Goal: Information Seeking & Learning: Find specific page/section

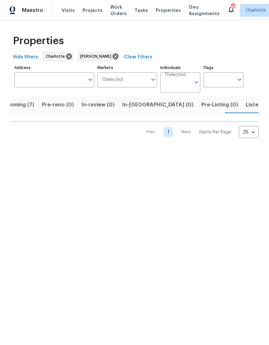
scroll to position [0, 15]
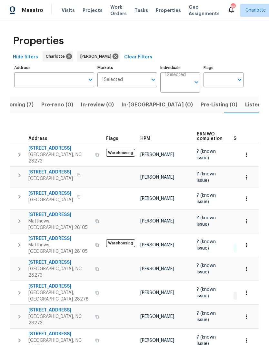
click at [23, 102] on span "Upcoming (7)" at bounding box center [16, 104] width 35 height 9
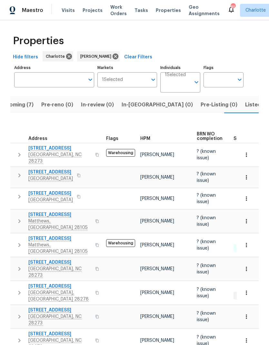
click at [245, 100] on span "Listed (16)" at bounding box center [258, 104] width 27 height 9
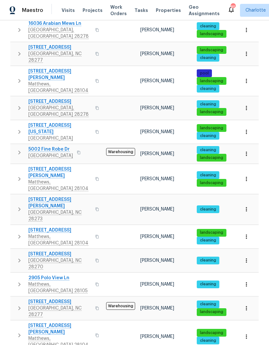
scroll to position [26, 0]
click at [11, 297] on td "[STREET_ADDRESS]" at bounding box center [56, 308] width 93 height 23
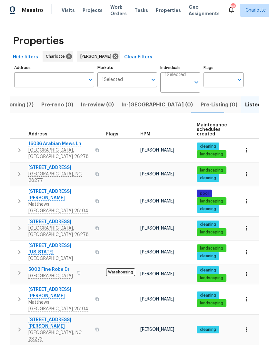
scroll to position [0, 0]
click at [21, 100] on span "Upcoming (7)" at bounding box center [16, 104] width 35 height 9
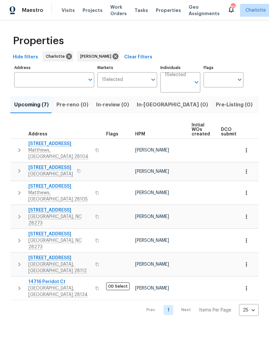
click at [224, 308] on html "Maestro Visits Projects Work Orders Tasks Properties Geo Assignments 85 [PERSON…" at bounding box center [134, 163] width 269 height 327
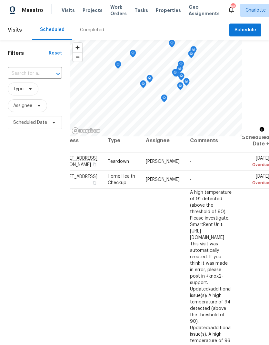
scroll to position [8, 29]
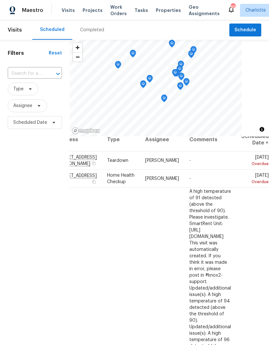
click at [19, 198] on div "Filters Reset ​ Type Assignee Scheduled Date" at bounding box center [35, 226] width 70 height 373
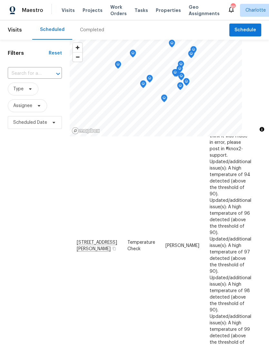
scroll to position [144, 0]
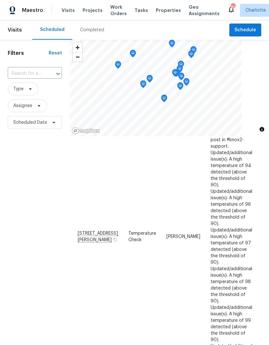
click at [25, 202] on div "Filters Reset ​ Type Assignee Scheduled Date" at bounding box center [35, 226] width 70 height 373
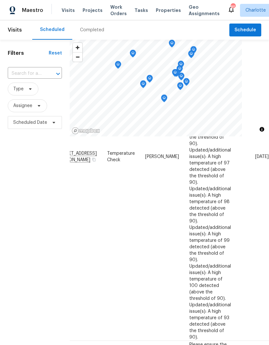
click at [17, 194] on div "Filters Reset ​ Type Assignee Scheduled Date" at bounding box center [35, 226] width 70 height 373
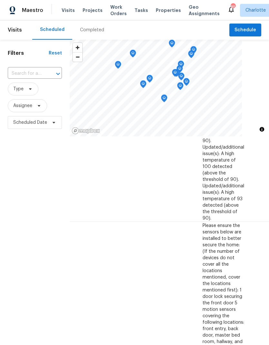
click at [16, 188] on div "Filters Reset ​ Type Assignee Scheduled Date" at bounding box center [35, 226] width 70 height 373
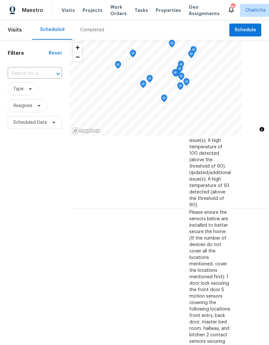
click at [9, 186] on div "Filters Reset ​ Type Assignee Scheduled Date" at bounding box center [35, 226] width 70 height 373
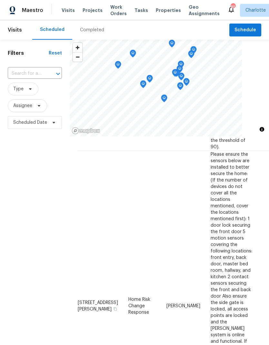
click at [21, 198] on div "Filters Reset ​ Type Assignee Scheduled Date" at bounding box center [35, 226] width 70 height 373
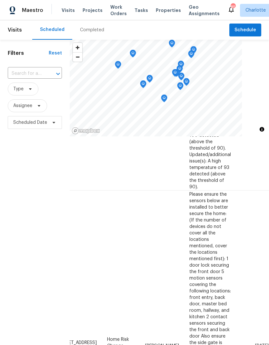
click at [14, 192] on div "Filters Reset ​ Type Assignee Scheduled Date" at bounding box center [35, 226] width 70 height 373
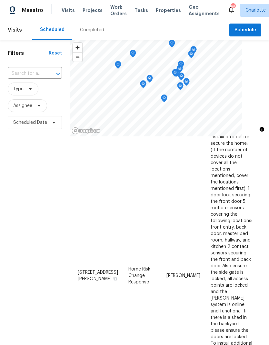
click at [20, 198] on div "Filters Reset ​ Type Assignee Scheduled Date" at bounding box center [35, 226] width 70 height 373
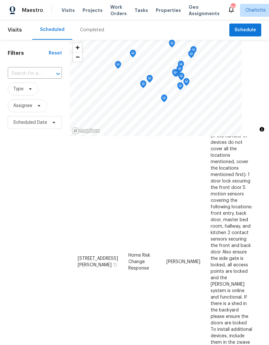
scroll to position [459, 0]
click at [22, 204] on div "Filters Reset ​ Type Assignee Scheduled Date" at bounding box center [35, 226] width 70 height 373
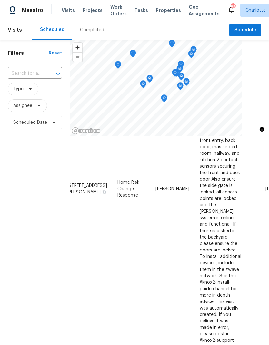
click at [21, 204] on div "Filters Reset ​ Type Assignee Scheduled Date" at bounding box center [35, 226] width 70 height 373
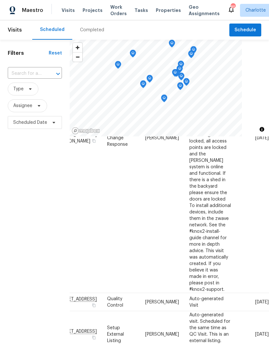
click at [18, 199] on div "Filters Reset ​ Type Assignee Scheduled Date" at bounding box center [35, 226] width 70 height 373
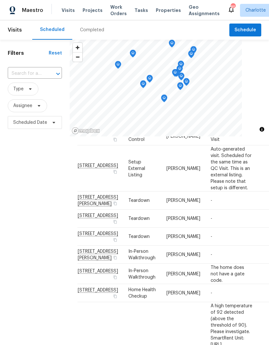
scroll to position [748, 0]
click at [23, 207] on div "Filters Reset ​ Type Assignee Scheduled Date" at bounding box center [35, 226] width 70 height 373
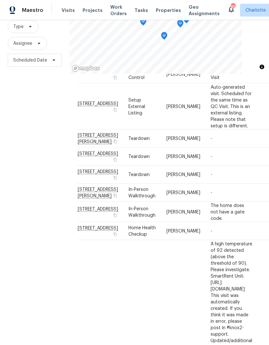
scroll to position [26, 0]
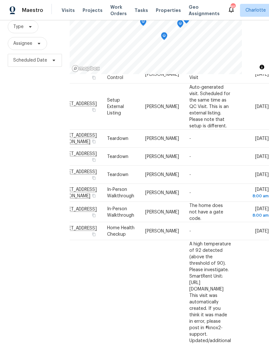
click at [12, 194] on div "Filters Reset ​ Type Assignee Scheduled Date" at bounding box center [35, 163] width 70 height 373
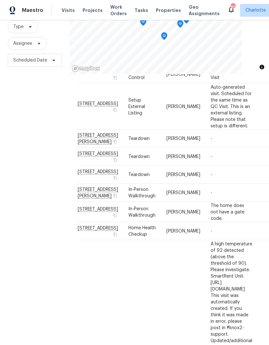
click at [22, 209] on div "Filters Reset ​ Type Assignee Scheduled Date" at bounding box center [35, 163] width 70 height 373
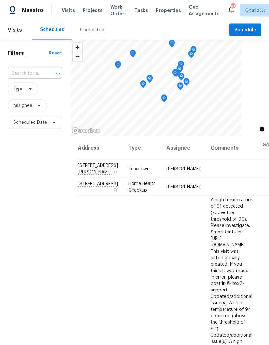
scroll to position [0, 0]
click at [44, 107] on span "Assignee" at bounding box center [27, 105] width 39 height 13
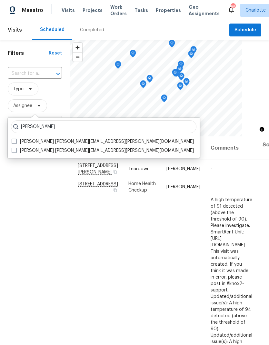
type input "Matthew barnhart"
click at [15, 139] on span at bounding box center [14, 141] width 5 height 5
click at [15, 139] on input "Matthew Barnhart matthew.barnhart@opendoor.com" at bounding box center [14, 140] width 4 height 4
checkbox input "true"
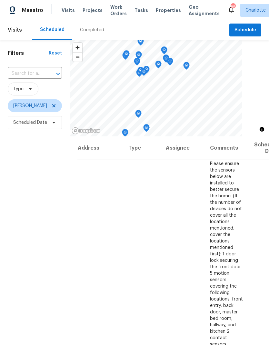
click at [20, 204] on div "Filters Reset ​ Type Matthew Barnhart Scheduled Date" at bounding box center [35, 226] width 70 height 373
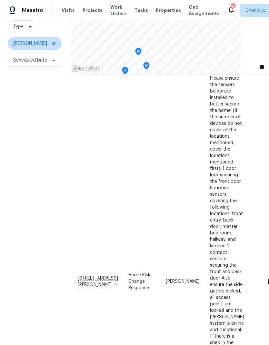
scroll to position [31, 0]
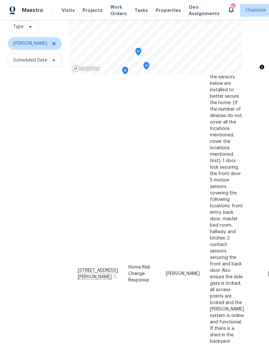
click at [27, 194] on div "Filters Reset ​ Type Matthew Barnhart Scheduled Date" at bounding box center [35, 163] width 70 height 373
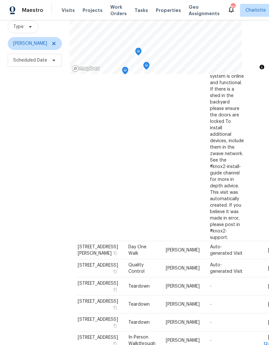
scroll to position [271, 0]
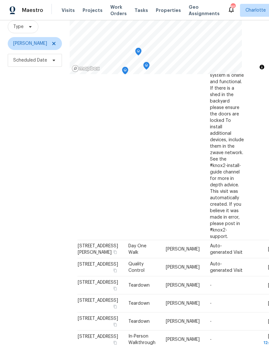
click at [27, 199] on div "Filters Reset ​ Type Matthew Barnhart Scheduled Date" at bounding box center [35, 163] width 70 height 373
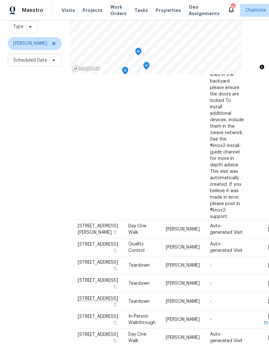
scroll to position [329, 0]
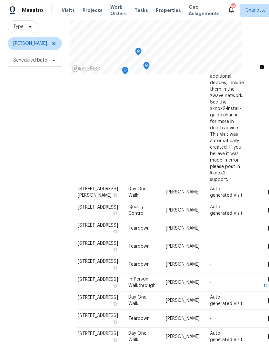
click at [30, 199] on div "Filters Reset ​ Type Matthew Barnhart Scheduled Date" at bounding box center [35, 163] width 70 height 373
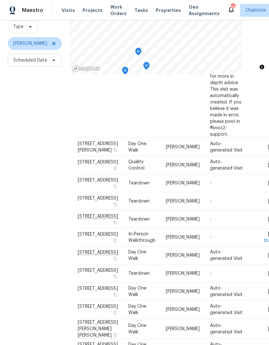
scroll to position [374, 0]
click at [27, 197] on div "Filters Reset ​ Type Matthew Barnhart Scheduled Date" at bounding box center [35, 163] width 70 height 373
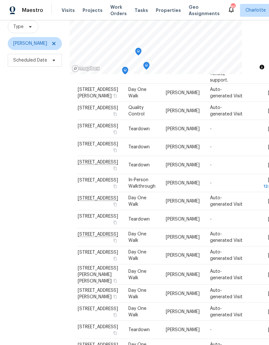
scroll to position [430, 0]
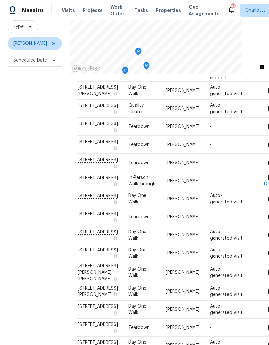
click at [25, 197] on div "Filters Reset ​ Type Matthew Barnhart Scheduled Date" at bounding box center [35, 163] width 70 height 373
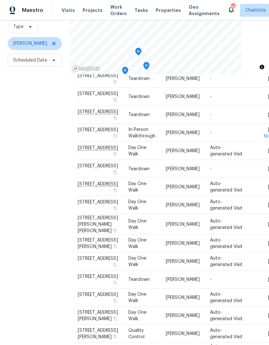
scroll to position [479, 0]
click at [25, 195] on div "Filters Reset ​ Type Matthew Barnhart Scheduled Date" at bounding box center [35, 163] width 70 height 373
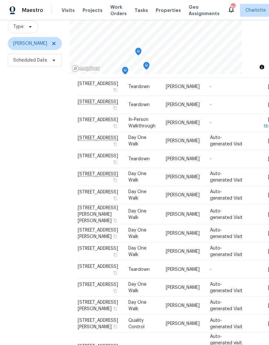
scroll to position [501, 0]
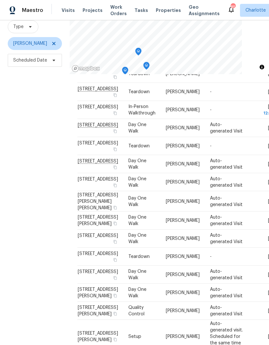
click at [23, 192] on div "Filters Reset ​ Type Matthew Barnhart Scheduled Date" at bounding box center [35, 163] width 70 height 373
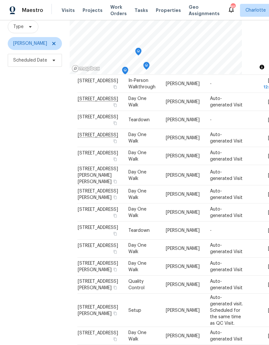
scroll to position [547, 0]
click at [28, 201] on div "Filters Reset ​ Type Matthew Barnhart Scheduled Date" at bounding box center [35, 163] width 70 height 373
click at [31, 204] on div "Filters Reset ​ Type Matthew Barnhart Scheduled Date" at bounding box center [35, 163] width 70 height 373
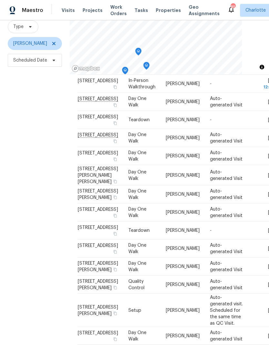
click at [28, 200] on div "Filters Reset ​ Type Matthew Barnhart Scheduled Date" at bounding box center [35, 163] width 70 height 373
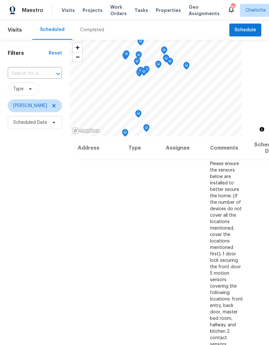
scroll to position [0, 0]
click at [56, 108] on icon at bounding box center [53, 105] width 5 height 5
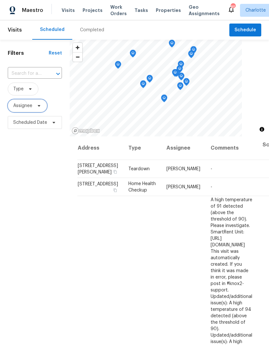
click at [47, 108] on span "Assignee" at bounding box center [27, 105] width 39 height 13
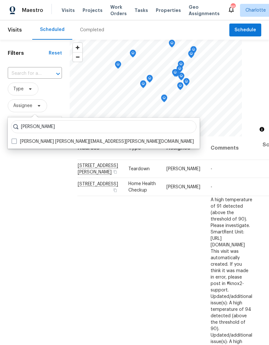
type input "Jason bouque"
click at [14, 143] on span at bounding box center [14, 141] width 5 height 5
click at [14, 143] on input "Jason Bouque jason.bouque@opendoor.com" at bounding box center [14, 140] width 4 height 4
checkbox input "true"
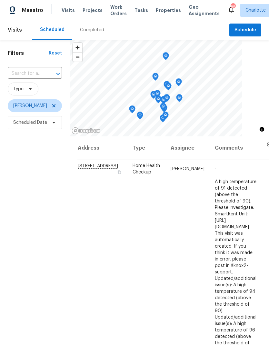
click at [26, 184] on div "Filters Reset ​ Type Jason Bouque Scheduled Date" at bounding box center [35, 226] width 70 height 373
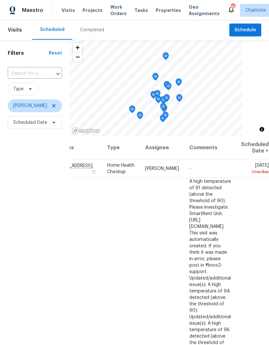
click at [19, 227] on div "Filters Reset ​ Type Jason Bouque Scheduled Date" at bounding box center [35, 226] width 70 height 373
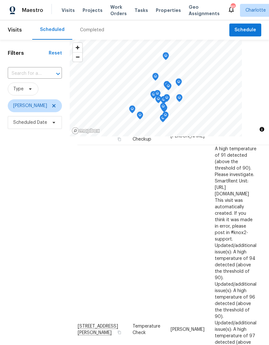
scroll to position [39, 0]
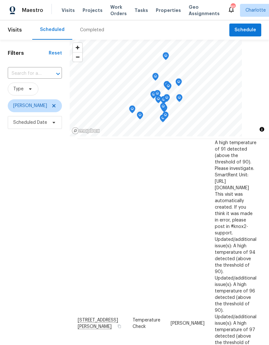
click at [22, 230] on div "Filters Reset ​ Type Jason Bouque Scheduled Date" at bounding box center [35, 226] width 70 height 373
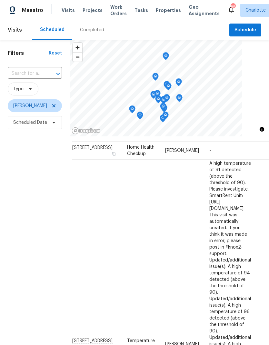
scroll to position [19, 6]
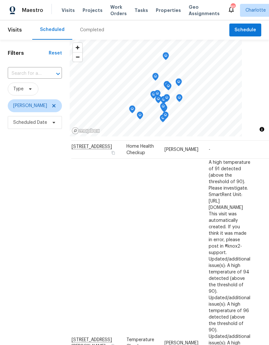
click at [19, 249] on div "Filters Reset ​ Type Jason Bouque Scheduled Date" at bounding box center [35, 226] width 70 height 373
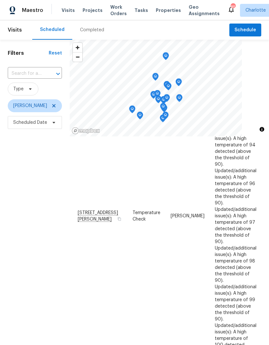
scroll to position [155, 0]
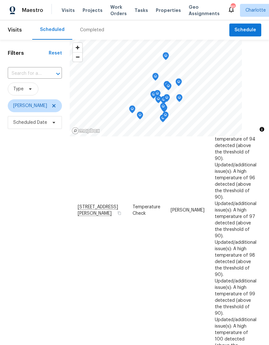
click at [20, 246] on div "Filters Reset ​ Type Jason Bouque Scheduled Date" at bounding box center [35, 226] width 70 height 373
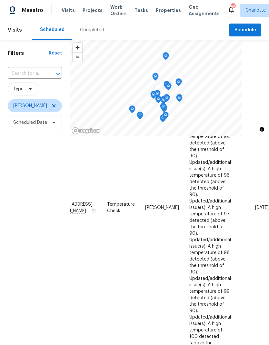
click at [11, 239] on div "Filters Reset ​ Type Jason Bouque Scheduled Date" at bounding box center [35, 226] width 70 height 373
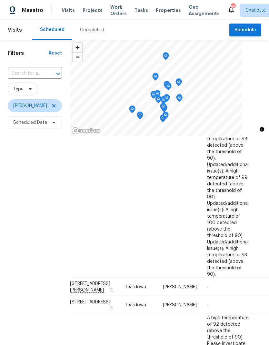
click at [17, 244] on div "Filters Reset ​ Type Jason Bouque Scheduled Date" at bounding box center [35, 226] width 70 height 373
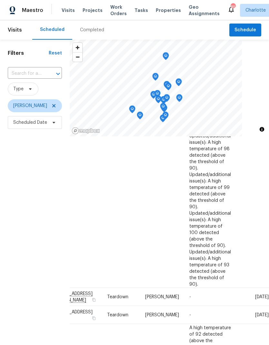
click at [12, 236] on div "Filters Reset ​ Type Jason Bouque Scheduled Date" at bounding box center [35, 226] width 70 height 373
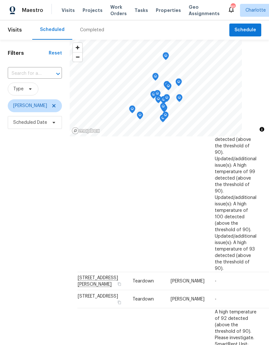
scroll to position [276, 0]
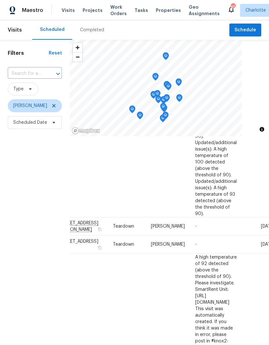
click at [16, 239] on div "Filters Reset ​ Type Jason Bouque Scheduled Date" at bounding box center [35, 226] width 70 height 373
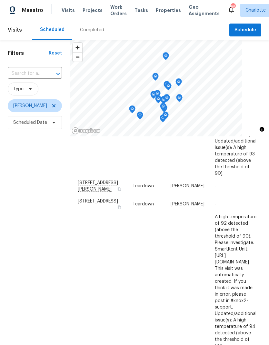
scroll to position [370, 0]
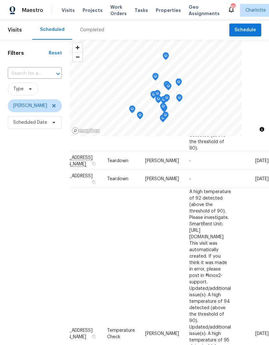
click at [13, 235] on div "Filters Reset ​ Type Jason Bouque Scheduled Date" at bounding box center [35, 226] width 70 height 373
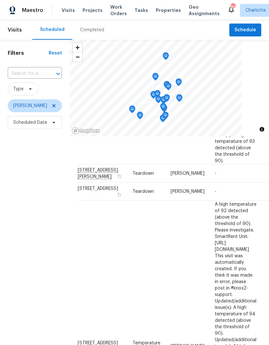
click at [13, 234] on div "Filters Reset ​ Type Jason Bouque Scheduled Date" at bounding box center [35, 226] width 70 height 373
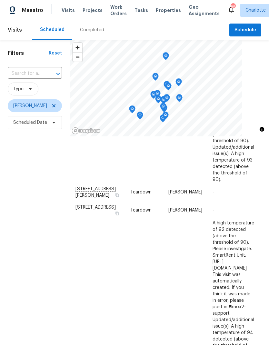
scroll to position [363, 2]
click at [19, 232] on div "Filters Reset ​ Type Jason Bouque Scheduled Date" at bounding box center [35, 226] width 70 height 373
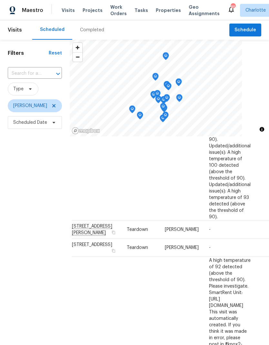
scroll to position [318, 7]
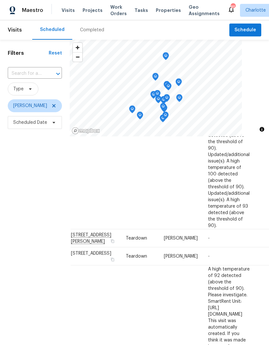
click at [16, 231] on div "Filters Reset ​ Type Jason Bouque Scheduled Date" at bounding box center [35, 226] width 70 height 373
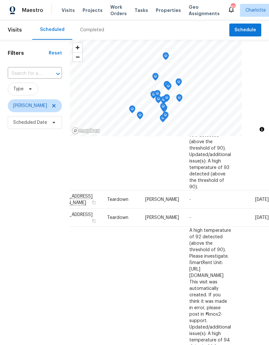
click at [14, 228] on div "Filters Reset ​ Type Jason Bouque Scheduled Date" at bounding box center [35, 226] width 70 height 373
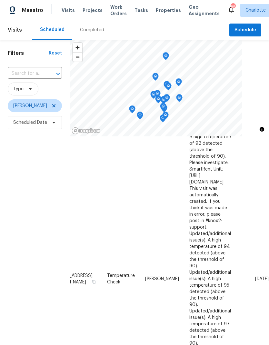
click at [14, 229] on div "Filters Reset ​ Type Jason Bouque Scheduled Date" at bounding box center [35, 226] width 70 height 373
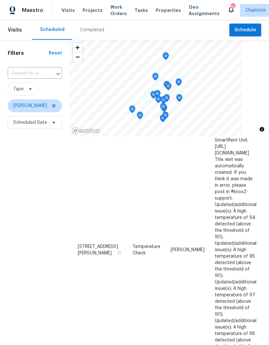
scroll to position [480, 0]
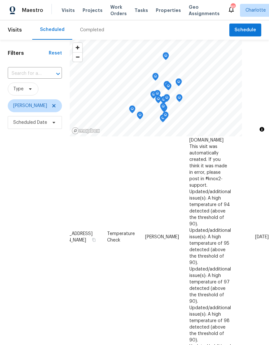
click at [12, 225] on div "Filters Reset ​ Type Jason Bouque Scheduled Date" at bounding box center [35, 226] width 70 height 373
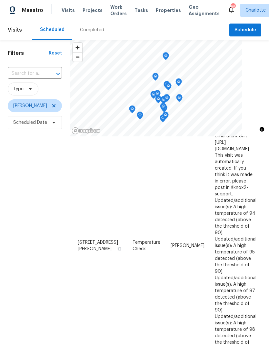
scroll to position [483, 0]
click at [15, 228] on div "Filters Reset ​ Type Jason Bouque Scheduled Date" at bounding box center [35, 226] width 70 height 373
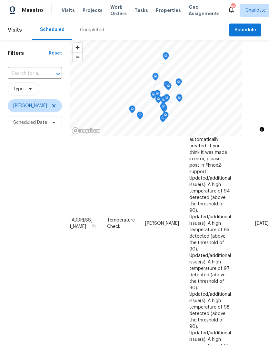
click at [12, 221] on div "Filters Reset ​ Type Jason Bouque Scheduled Date" at bounding box center [35, 226] width 70 height 373
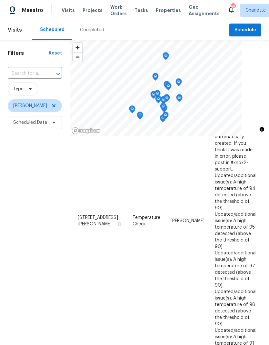
scroll to position [506, 0]
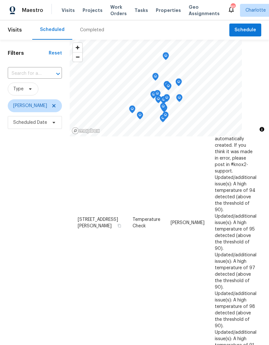
click at [13, 226] on div "Filters Reset ​ Type Jason Bouque Scheduled Date" at bounding box center [35, 226] width 70 height 373
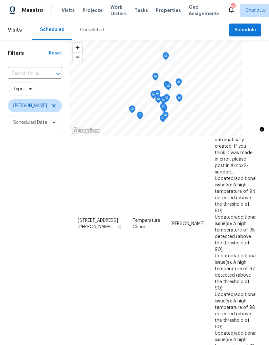
scroll to position [7, 0]
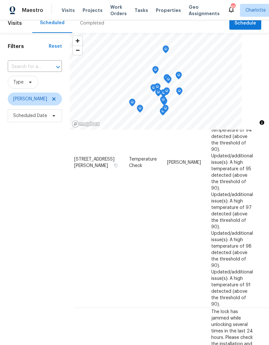
click at [15, 224] on div "Filters Reset ​ Type Jason Bouque Scheduled Date" at bounding box center [35, 219] width 70 height 373
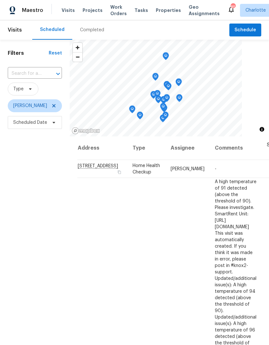
scroll to position [0, 0]
click at [20, 224] on div "Filters Reset ​ Type Jason Bouque Scheduled Date" at bounding box center [35, 226] width 70 height 373
click at [49, 105] on span at bounding box center [52, 105] width 7 height 5
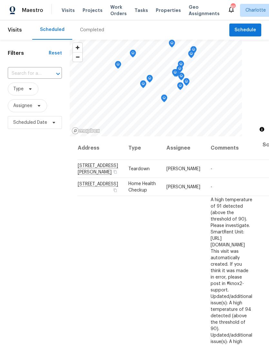
click at [14, 217] on div "Filters Reset ​ Type Assignee Scheduled Date" at bounding box center [35, 226] width 70 height 373
click at [28, 195] on div "Filters Reset ​ Type Assignee Scheduled Date" at bounding box center [35, 226] width 70 height 373
click at [28, 187] on div "Filters Reset ​ Type Assignee Scheduled Date" at bounding box center [35, 226] width 70 height 373
